Goal: Transaction & Acquisition: Download file/media

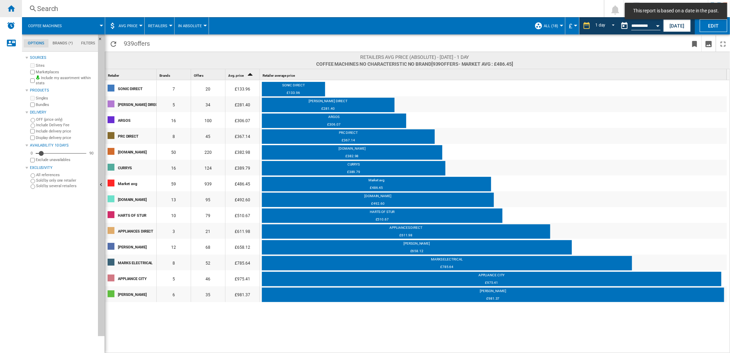
click at [3, 6] on div "Home" at bounding box center [11, 8] width 22 height 17
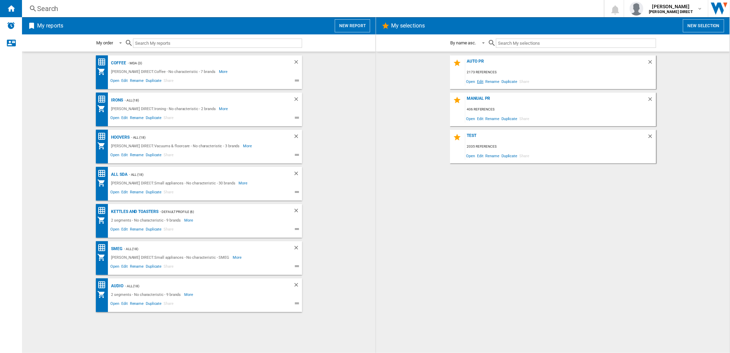
click at [479, 79] on span "Edit" at bounding box center [480, 81] width 9 height 9
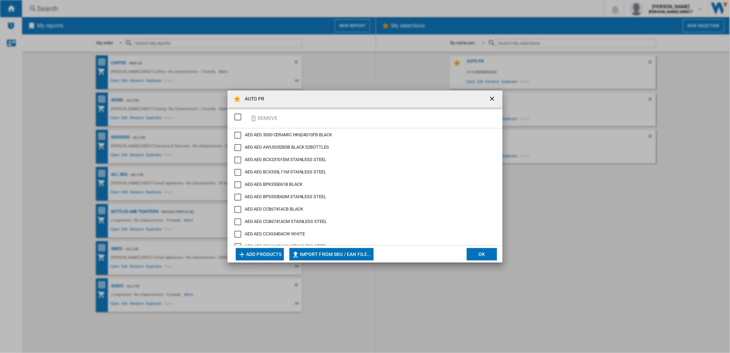
click at [239, 116] on div "SELECTIONS.EDITION_POPUP.SELECT_DESELECT" at bounding box center [237, 116] width 7 height 7
click at [258, 118] on button "Remove" at bounding box center [263, 118] width 32 height 16
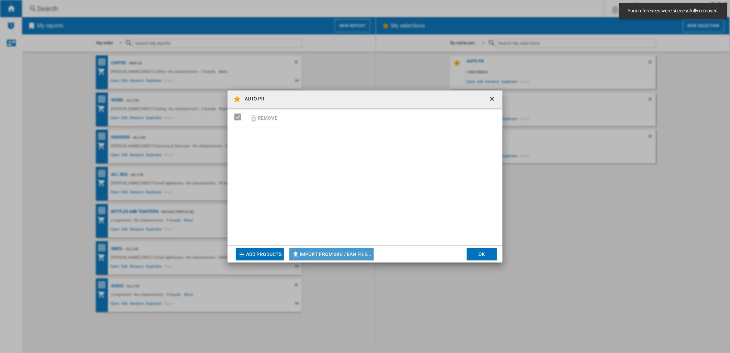
click at [338, 254] on button "Import from SKU / EAN file..." at bounding box center [331, 254] width 84 height 12
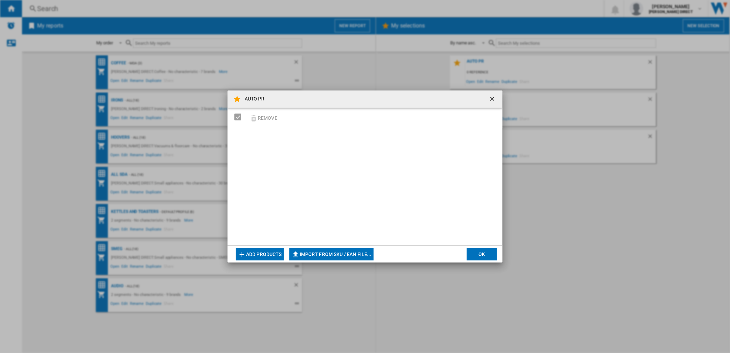
type input "**********"
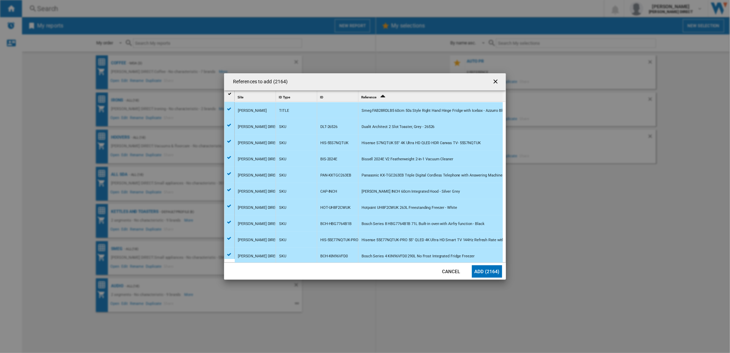
click at [485, 270] on button "Add (2164)" at bounding box center [487, 271] width 30 height 12
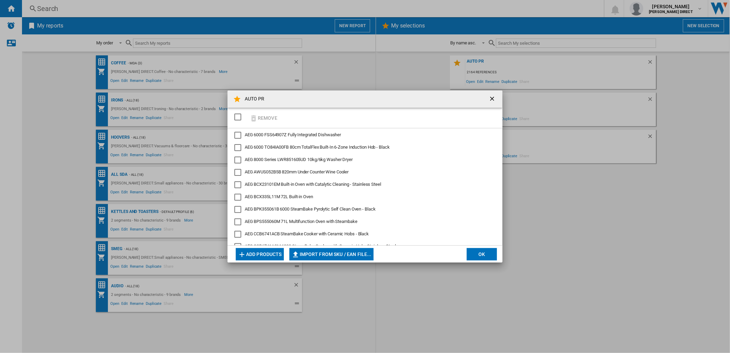
click at [468, 258] on button "OK" at bounding box center [482, 254] width 30 height 12
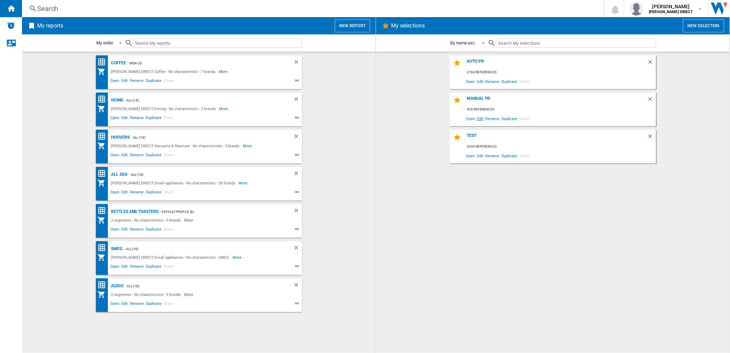
click at [481, 121] on span "Edit" at bounding box center [480, 118] width 9 height 9
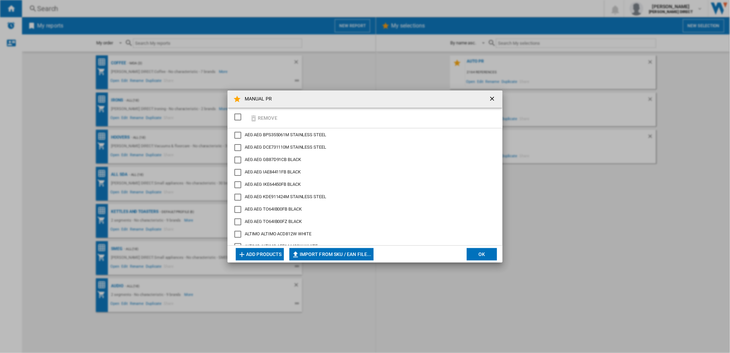
click at [241, 116] on div "SELECTIONS.EDITION_POPUP.SELECT_DESELECT" at bounding box center [237, 116] width 7 height 7
click at [262, 119] on button "Remove" at bounding box center [263, 118] width 32 height 16
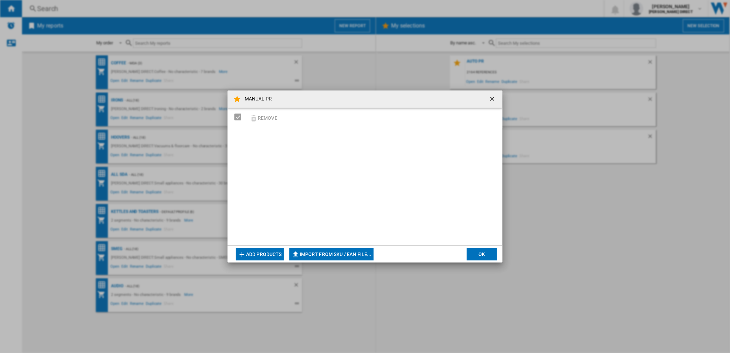
click at [327, 254] on button "Import from SKU / EAN file..." at bounding box center [331, 254] width 84 height 12
type input "**********"
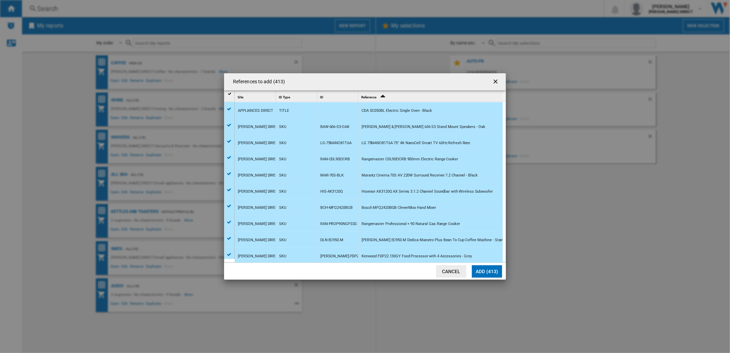
click at [490, 273] on button "Add (413)" at bounding box center [487, 271] width 30 height 12
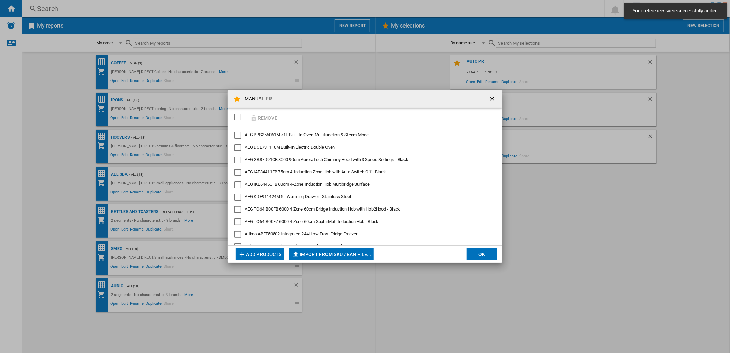
click at [488, 252] on button "OK" at bounding box center [482, 254] width 30 height 12
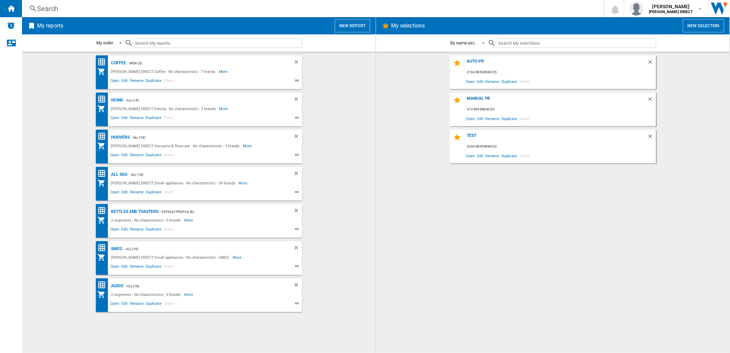
click at [479, 291] on div "AUTO PR 2164 references Open Edit Rename Duplicate Share MANUAL PR 413 referenc…" at bounding box center [553, 202] width 340 height 294
click at [481, 62] on div "AUTO PR" at bounding box center [556, 63] width 182 height 9
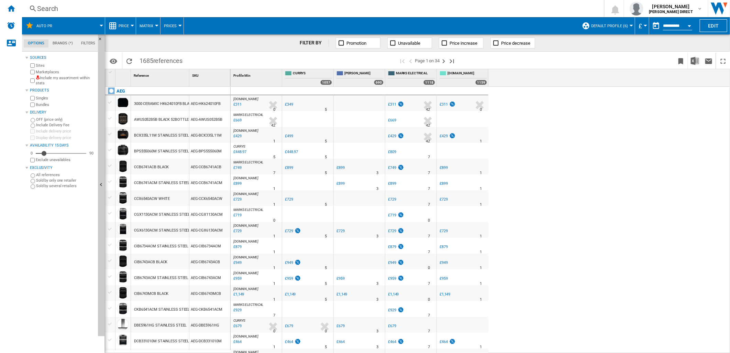
click at [36, 81] on label "Include my assortment within stats" at bounding box center [65, 80] width 59 height 11
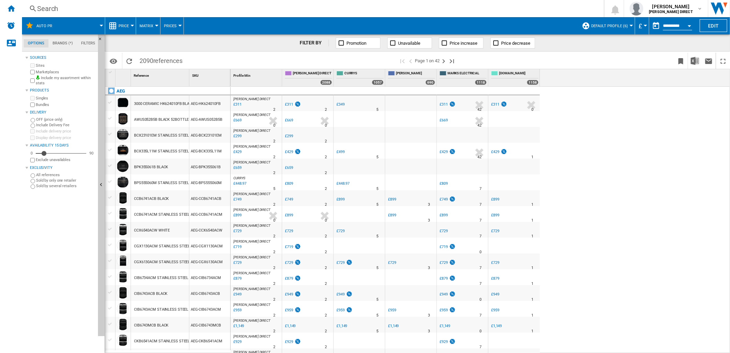
click at [618, 29] on button "Default profile (6)" at bounding box center [611, 25] width 40 height 17
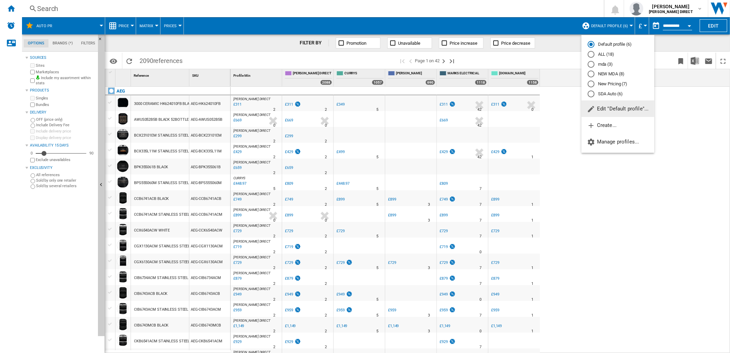
click at [611, 84] on md-radio-button "New Pricing (7)" at bounding box center [618, 84] width 60 height 7
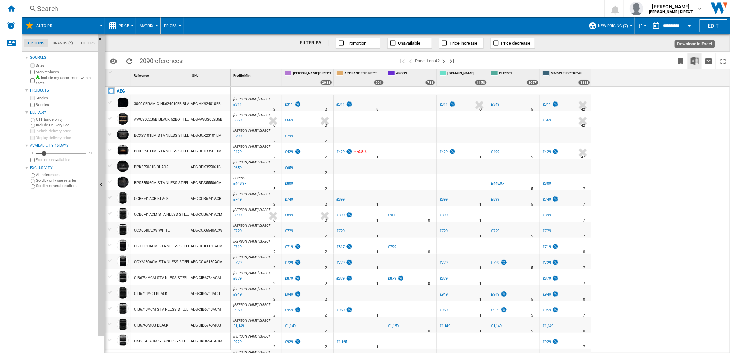
click at [696, 59] on img "Download in Excel" at bounding box center [695, 61] width 8 height 8
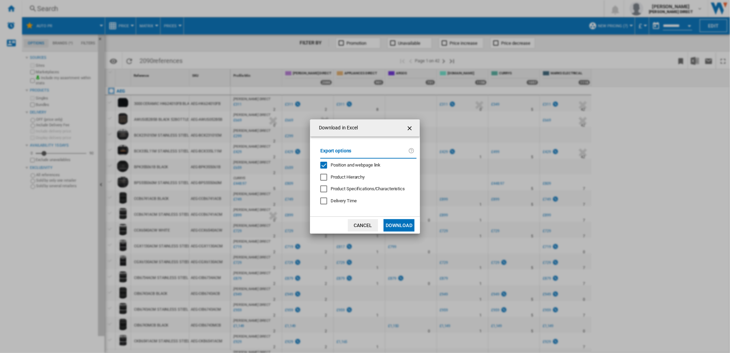
click at [343, 164] on span "Position and webpage link" at bounding box center [356, 164] width 50 height 5
click at [399, 225] on button "Download" at bounding box center [399, 225] width 31 height 12
